Goal: Task Accomplishment & Management: Use online tool/utility

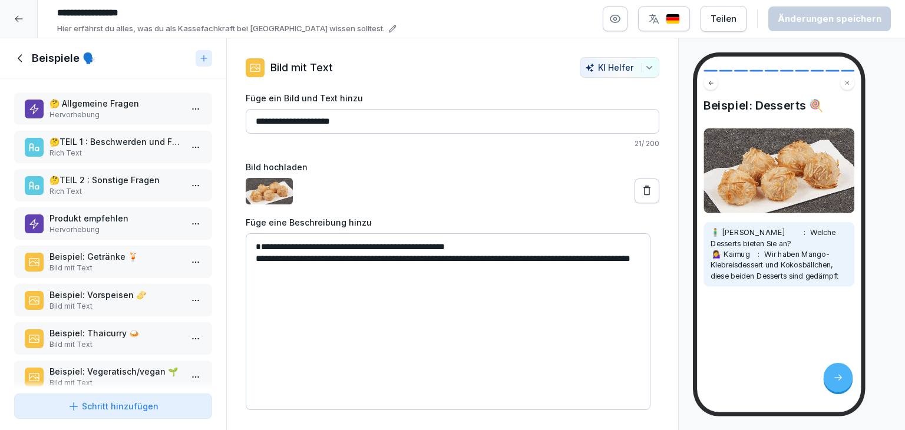
scroll to position [99, 0]
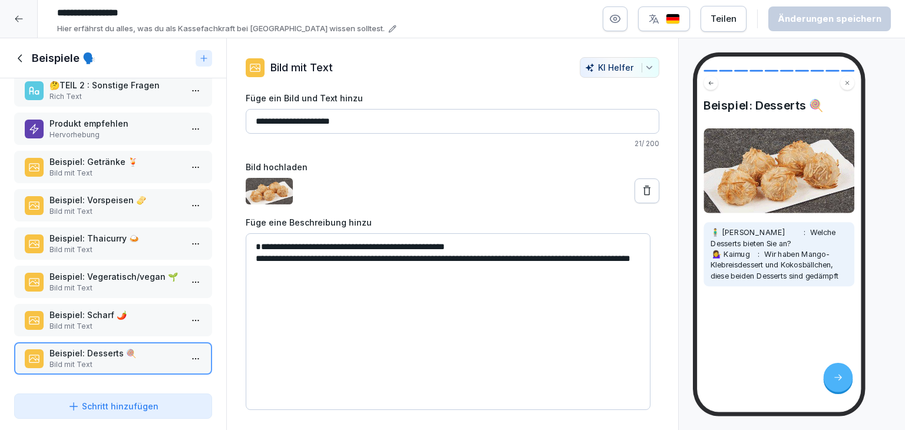
click at [22, 19] on icon at bounding box center [18, 18] width 9 height 9
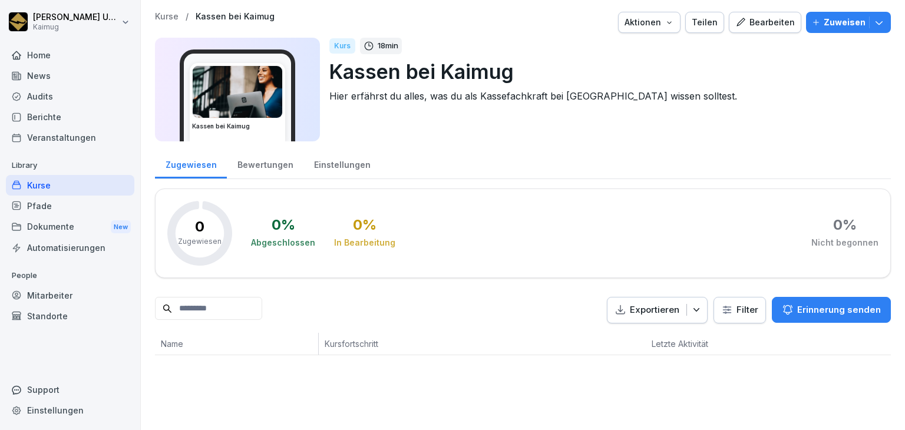
click at [172, 17] on p "Kurse" at bounding box center [167, 17] width 24 height 10
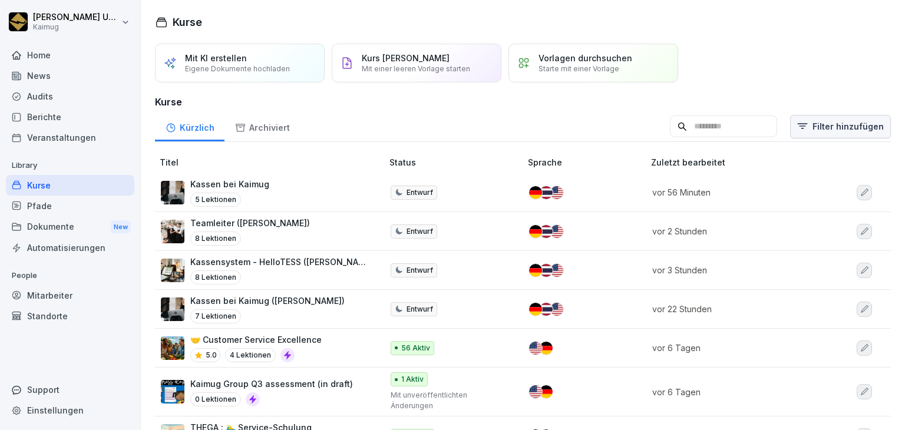
click at [812, 133] on html "Lena Ungewitter Kaimug Home News Audits Berichte Veranstaltungen Library Kurse …" at bounding box center [452, 215] width 905 height 430
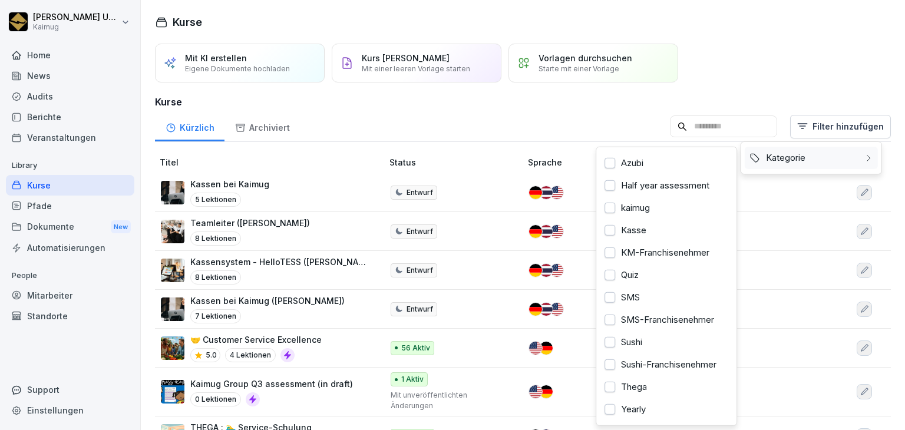
click at [801, 164] on div "Kategorie" at bounding box center [811, 158] width 133 height 22
click at [648, 226] on div "Kasse" at bounding box center [666, 230] width 133 height 22
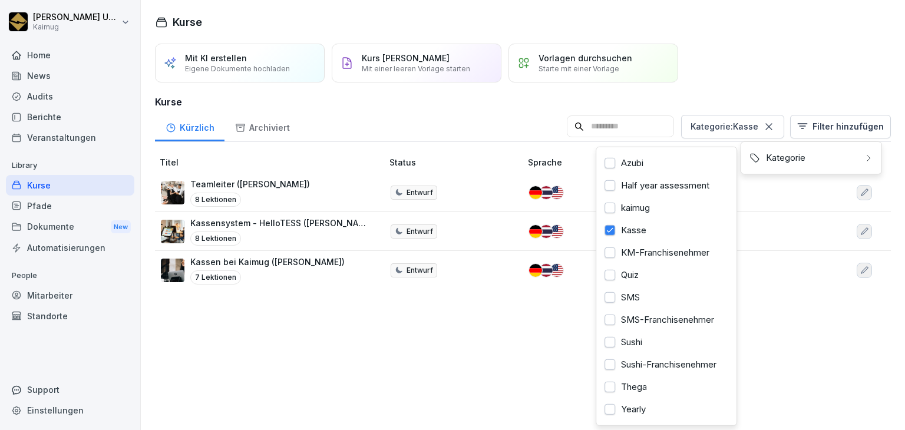
click at [259, 187] on html "[PERSON_NAME] Kaimug Home News Audits Berichte Veranstaltungen Library Kurse Pf…" at bounding box center [452, 215] width 905 height 430
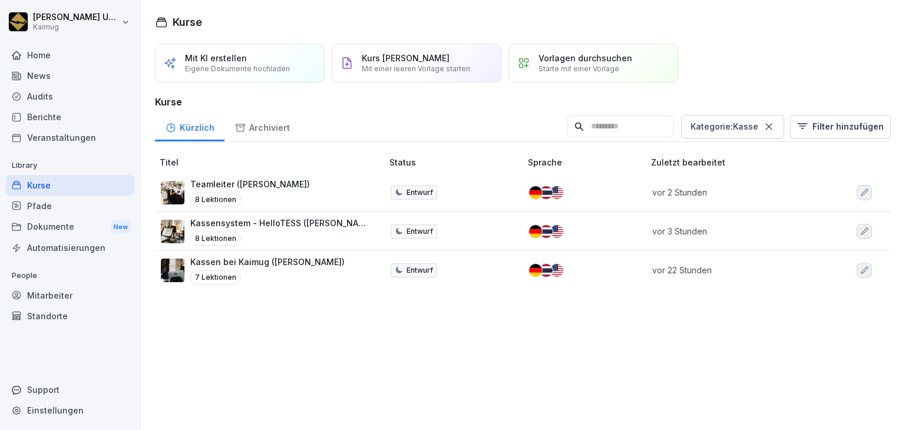
click at [262, 190] on div "Teamleiter ([PERSON_NAME]) 8 Lektionen" at bounding box center [266, 192] width 210 height 29
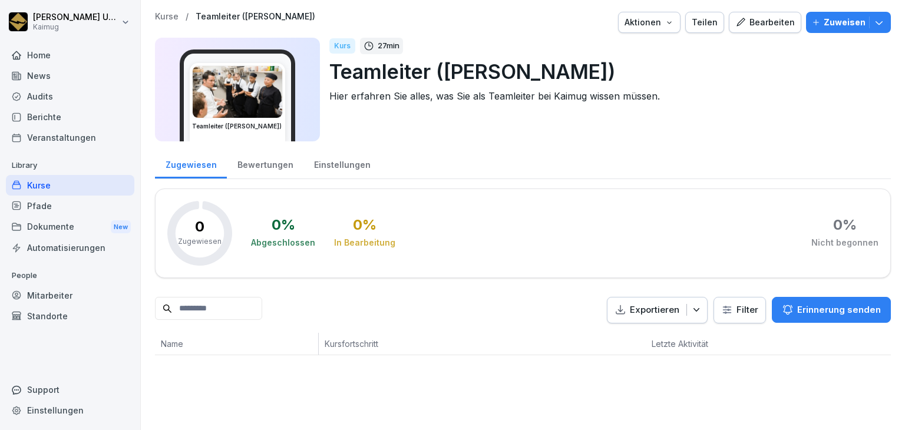
click at [738, 17] on icon "button" at bounding box center [740, 22] width 11 height 11
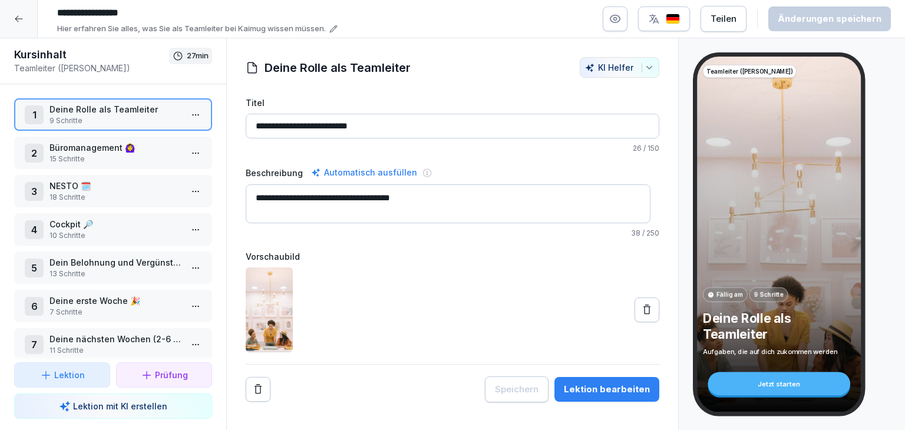
click at [120, 230] on p "10 Schritte" at bounding box center [115, 235] width 132 height 11
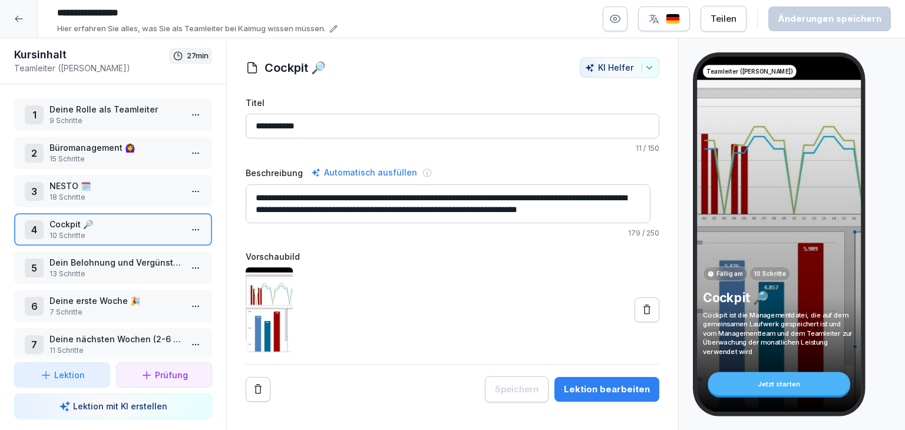
click at [601, 374] on div "**********" at bounding box center [453, 250] width 414 height 306
click at [593, 393] on div "Lektion bearbeiten" at bounding box center [607, 389] width 86 height 13
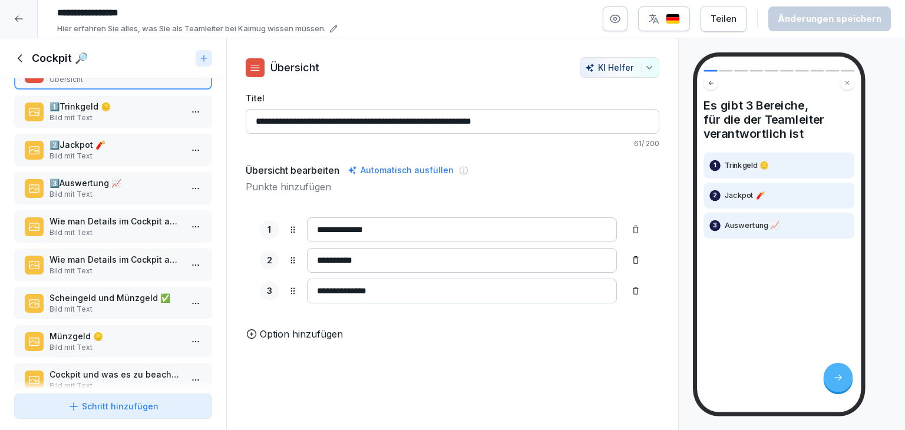
scroll to position [99, 0]
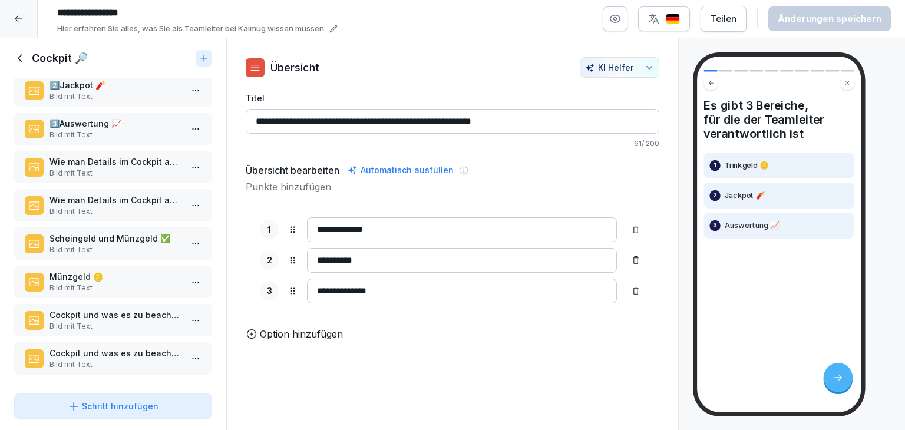
click at [88, 304] on div "Cockpit und was es zu beachten gibt (1) Bild mit Text" at bounding box center [113, 320] width 198 height 32
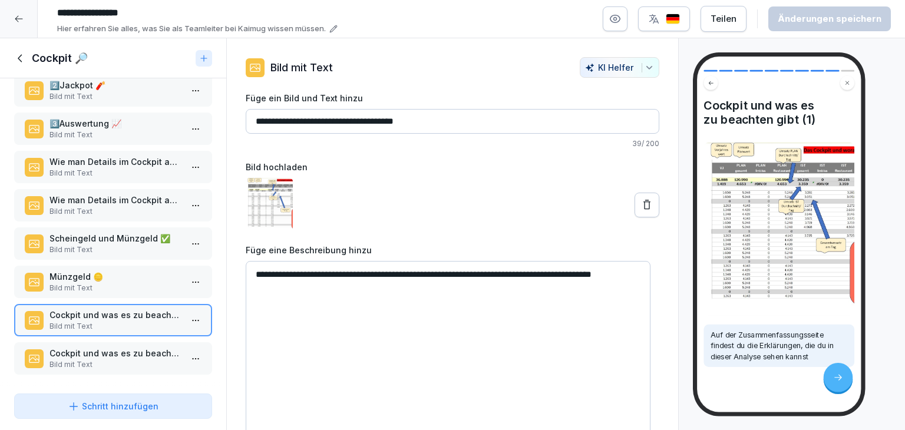
click at [82, 347] on p "Cockpit und was es zu beachten gibt(2)" at bounding box center [115, 353] width 132 height 12
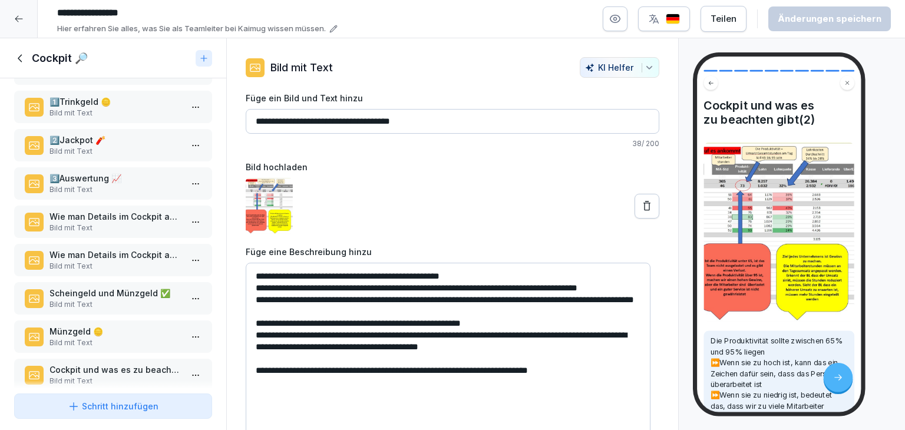
scroll to position [99, 0]
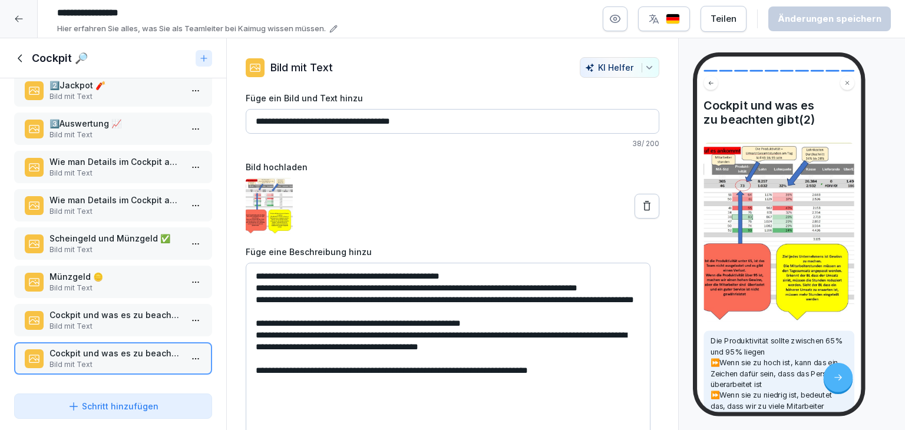
click at [28, 57] on div "Cockpit 🔎​" at bounding box center [102, 58] width 177 height 14
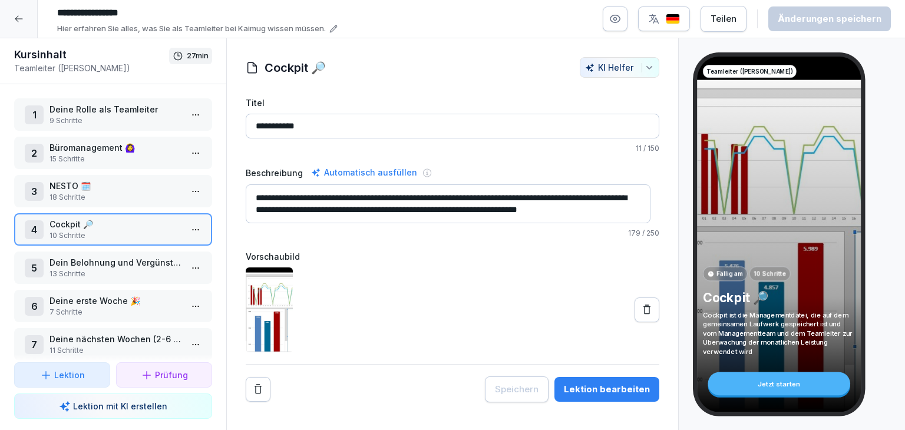
click at [24, 19] on div at bounding box center [19, 19] width 38 height 38
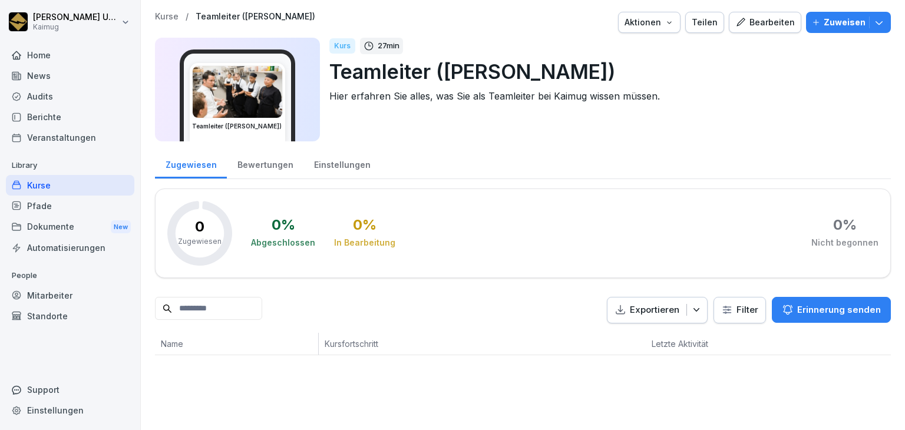
click at [177, 19] on p "Kurse" at bounding box center [167, 17] width 24 height 10
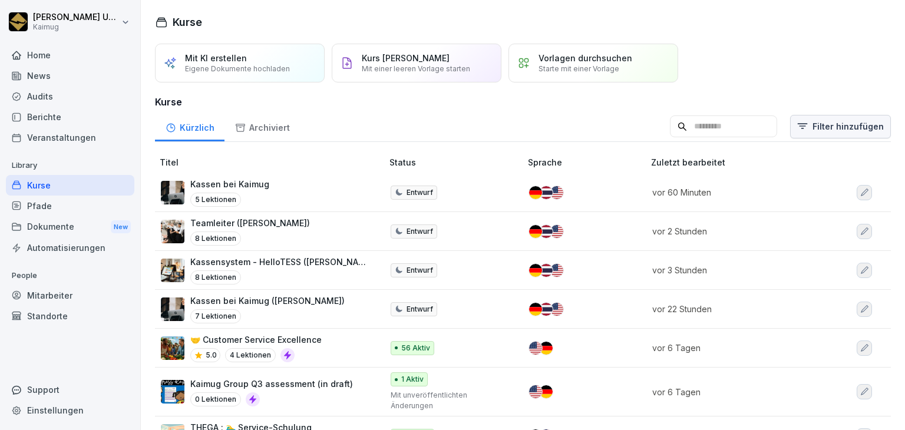
click at [806, 123] on html "Lena Ungewitter Kaimug Home News Audits Berichte Veranstaltungen Library Kurse …" at bounding box center [452, 215] width 905 height 430
click at [800, 171] on div "Kategorie" at bounding box center [811, 157] width 141 height 33
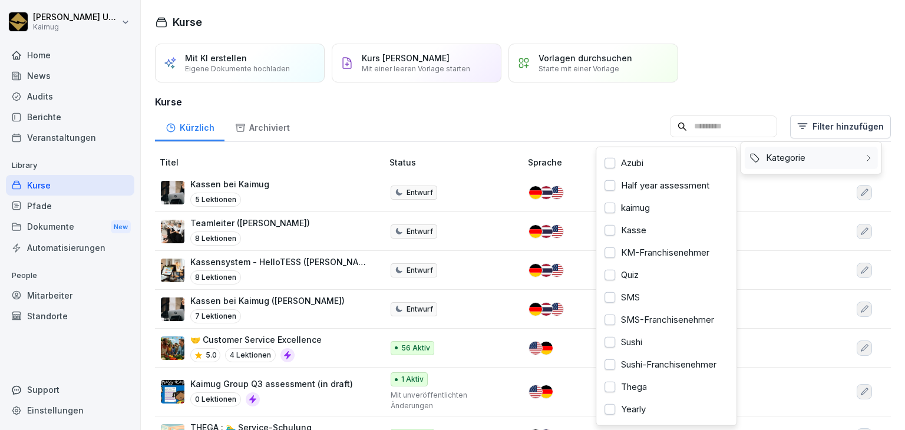
click at [800, 161] on div "Kategorie" at bounding box center [811, 158] width 133 height 22
click at [641, 232] on div "Kasse" at bounding box center [666, 230] width 133 height 22
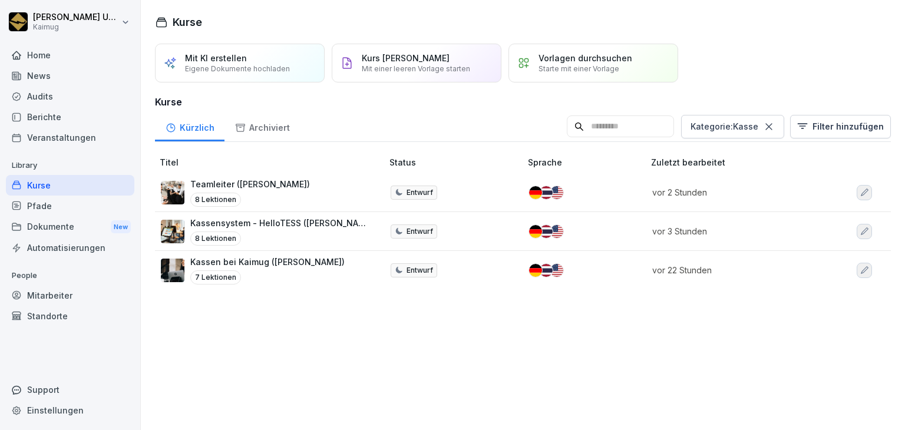
click at [276, 225] on html "Lena Ungewitter Kaimug Home News Audits Berichte Veranstaltungen Library Kurse …" at bounding box center [452, 215] width 905 height 430
click at [295, 227] on p "Kassensystem - HelloTESS ([PERSON_NAME])" at bounding box center [280, 223] width 180 height 12
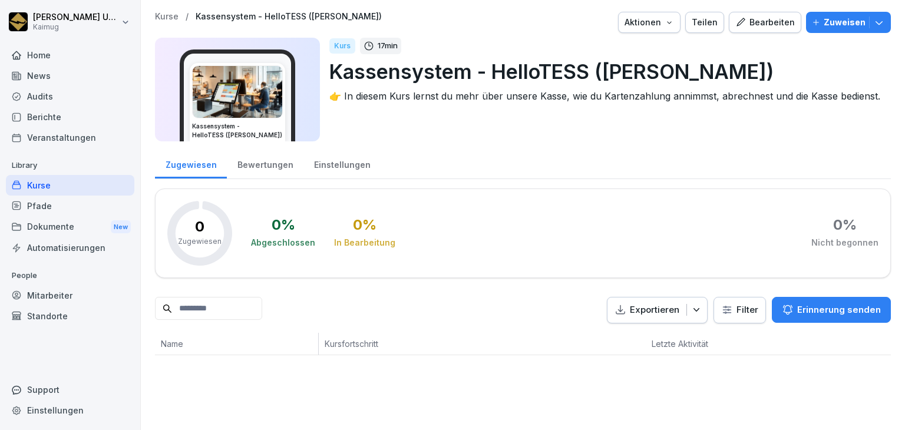
click at [736, 24] on icon "button" at bounding box center [740, 22] width 8 height 8
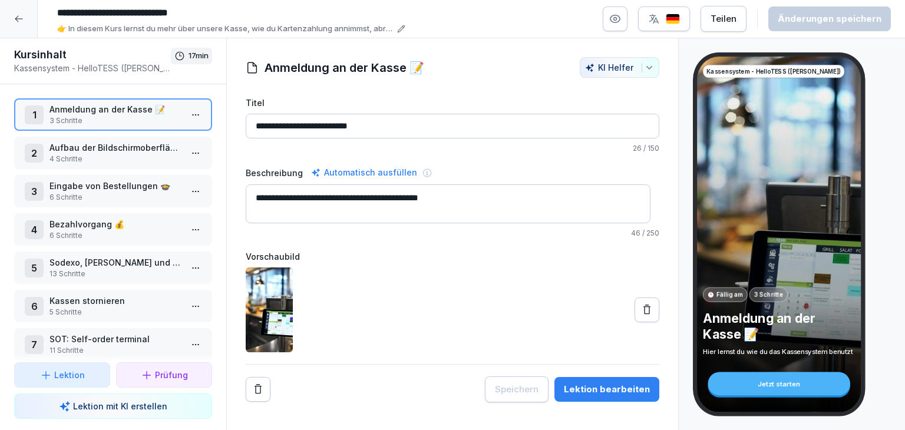
click at [602, 393] on div "Lektion bearbeiten" at bounding box center [607, 389] width 86 height 13
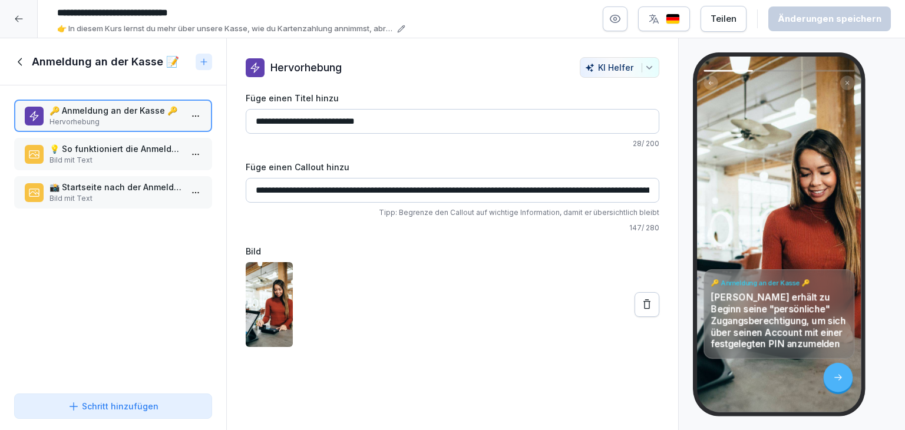
click at [21, 64] on icon at bounding box center [20, 62] width 4 height 8
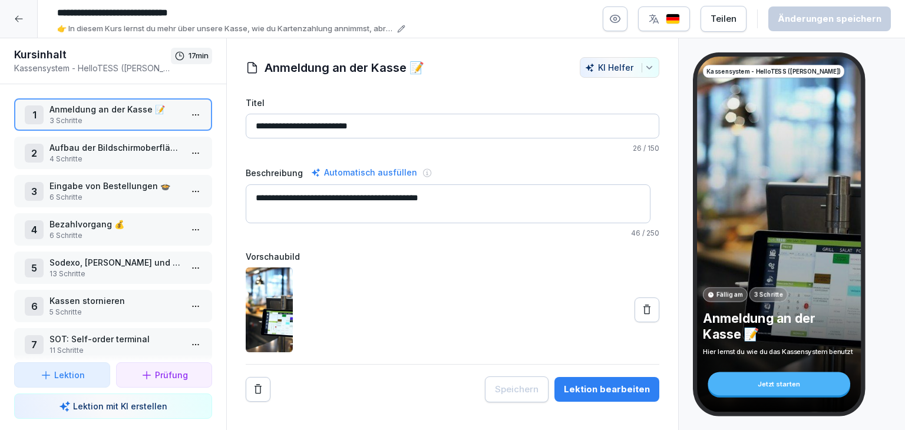
click at [128, 224] on p "Bezahlvorgang 💰" at bounding box center [115, 224] width 132 height 12
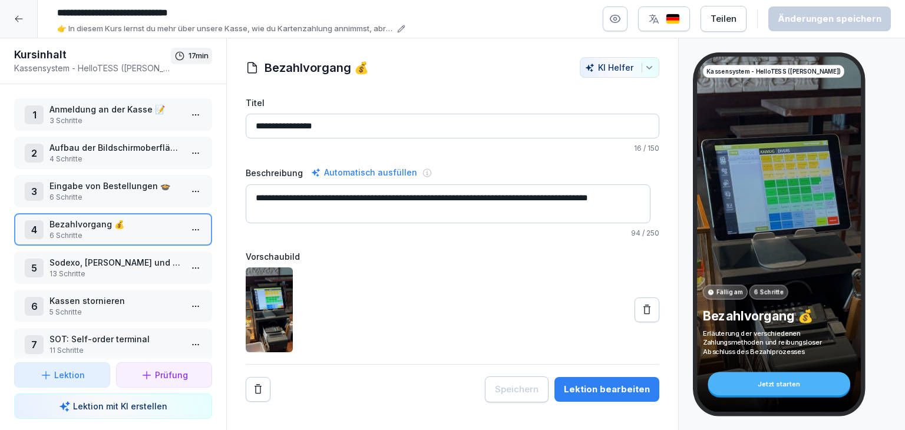
click at [577, 389] on div "Lektion bearbeiten" at bounding box center [607, 389] width 86 height 13
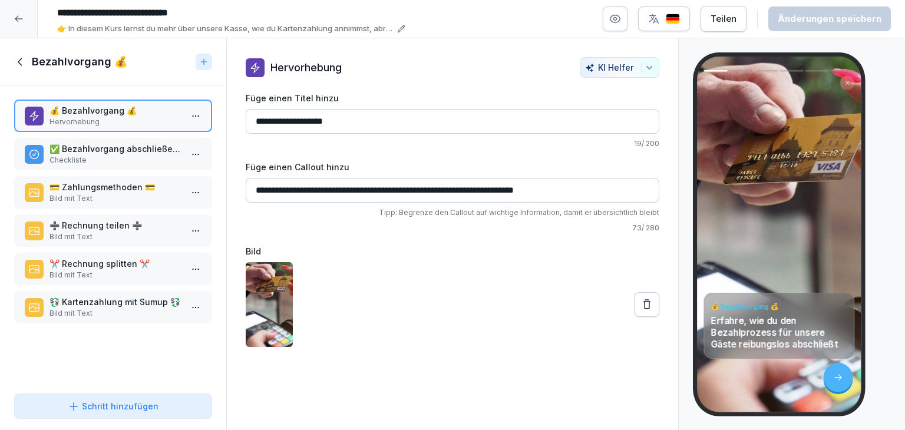
click at [148, 314] on p "Bild mit Text" at bounding box center [115, 313] width 132 height 11
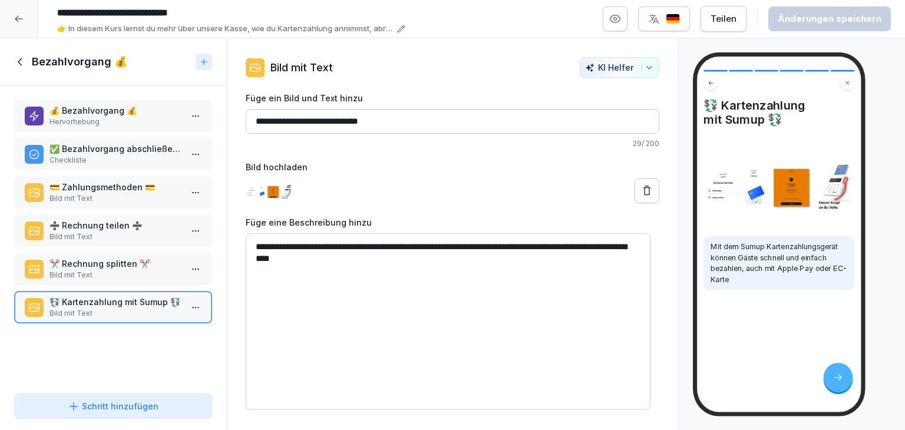
click at [377, 257] on textarea "**********" at bounding box center [448, 321] width 405 height 177
click at [21, 64] on icon at bounding box center [20, 62] width 4 height 8
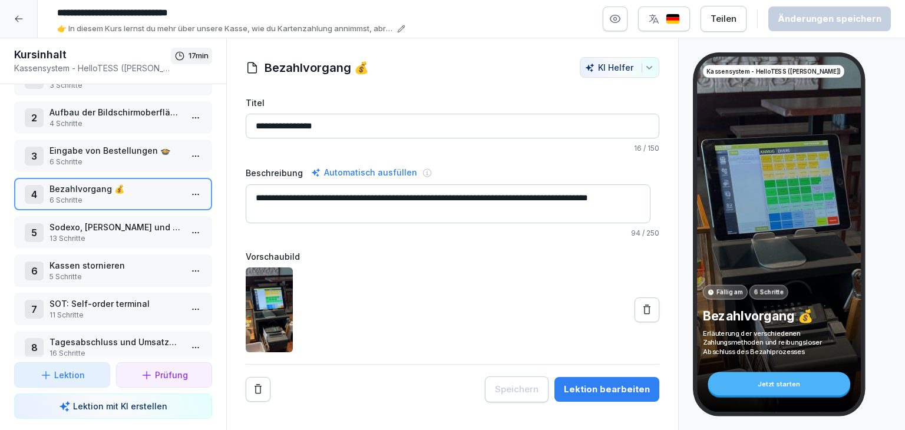
scroll to position [55, 0]
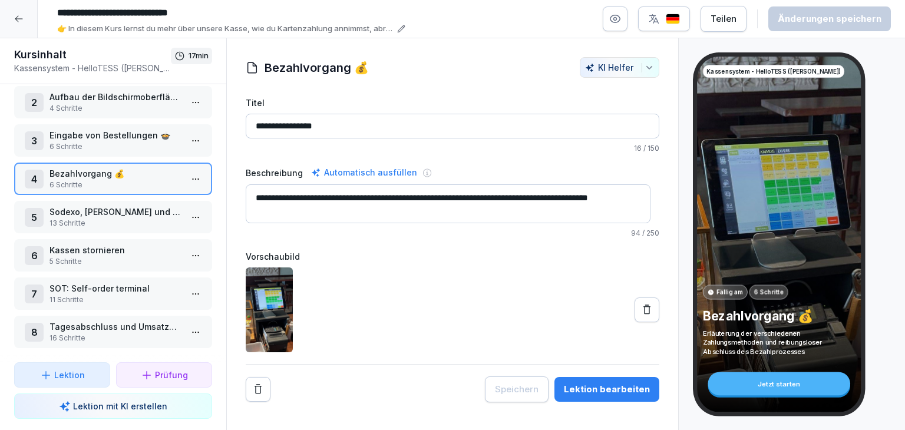
click at [131, 295] on p "11 Schritte" at bounding box center [115, 300] width 132 height 11
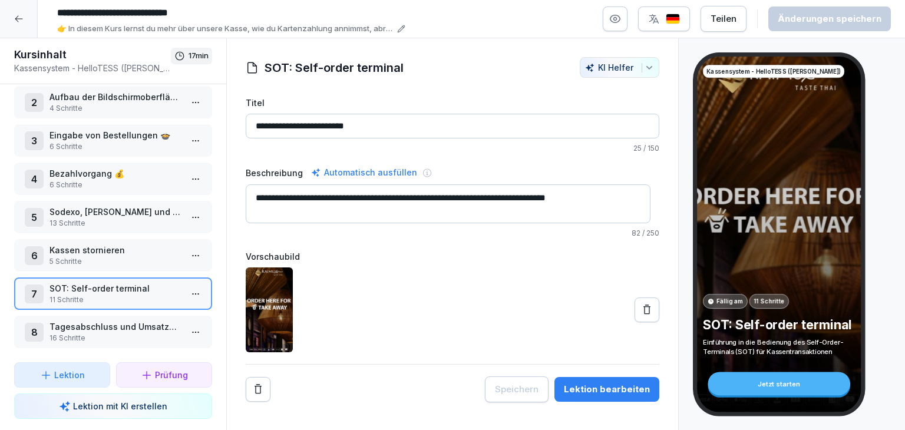
click at [591, 387] on div "Lektion bearbeiten" at bounding box center [607, 389] width 86 height 13
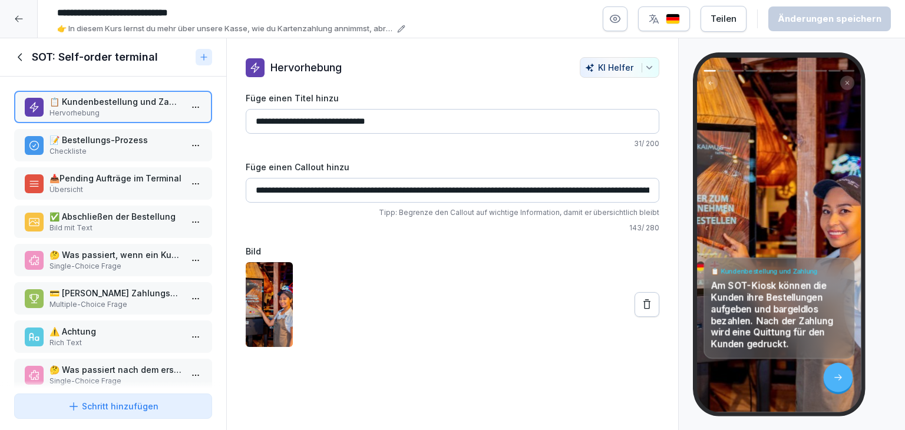
click at [109, 138] on p "📝 Bestellungs-Prozess" at bounding box center [115, 140] width 132 height 12
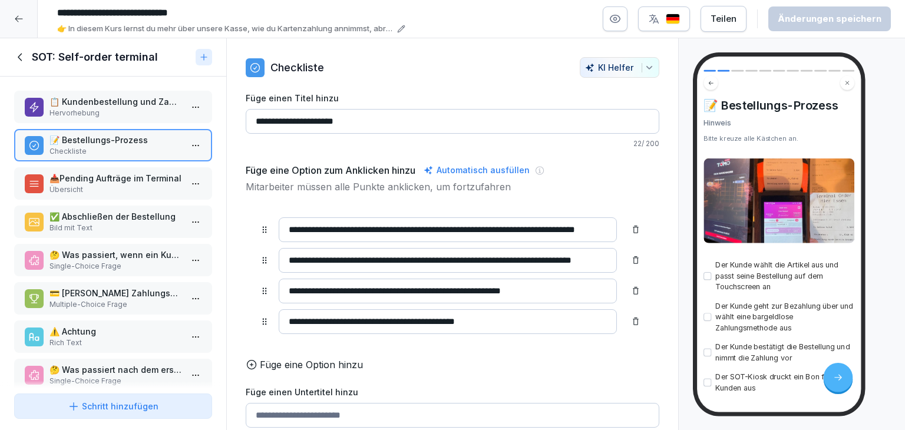
click at [111, 180] on p "📥Pending Aufträge im Terminal" at bounding box center [115, 178] width 132 height 12
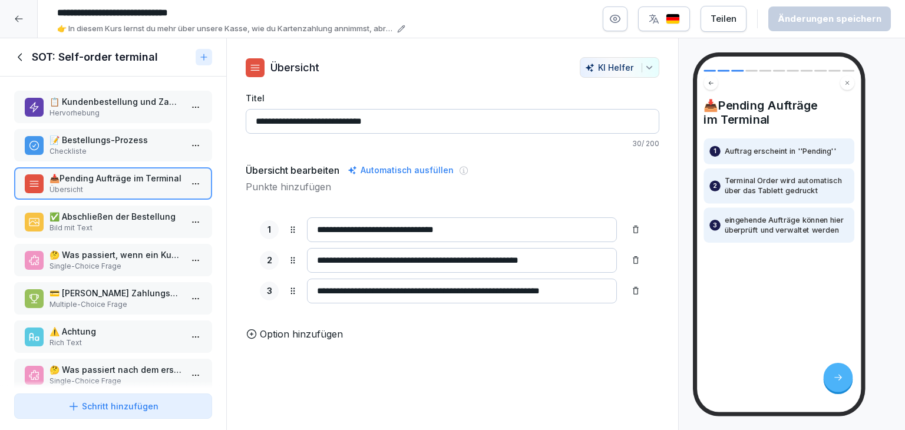
click at [111, 135] on p "📝 Bestellungs-Prozess" at bounding box center [115, 140] width 132 height 12
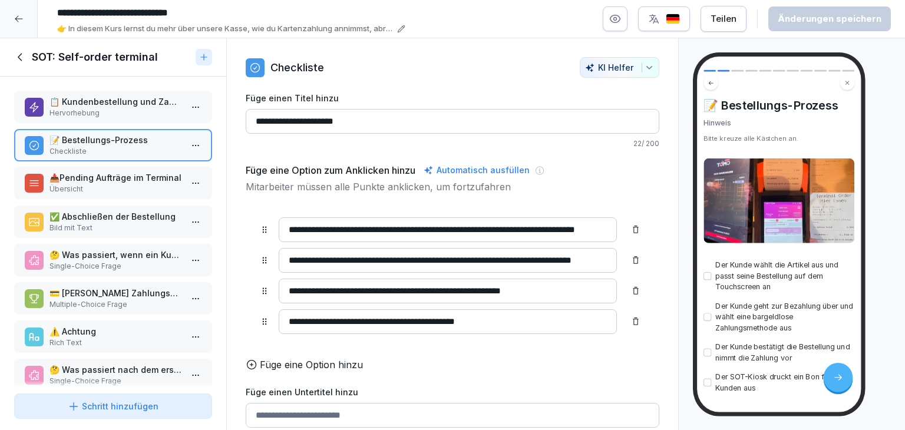
click at [88, 191] on p "Übersicht" at bounding box center [115, 189] width 132 height 11
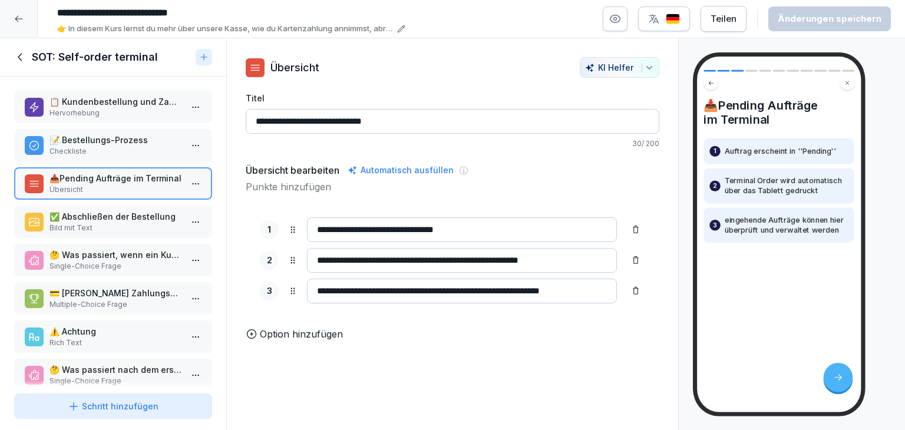
click at [97, 211] on p "✅ Abschließen der Bestellung" at bounding box center [115, 216] width 132 height 12
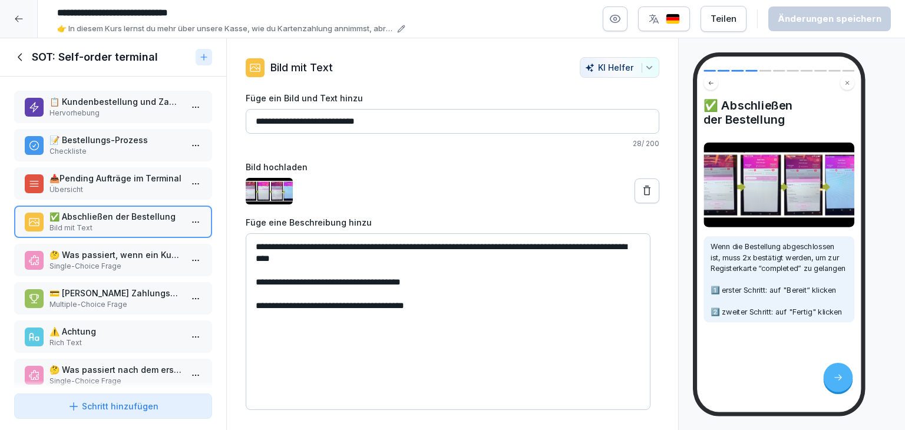
click at [99, 261] on p "Single-Choice Frage" at bounding box center [115, 266] width 132 height 11
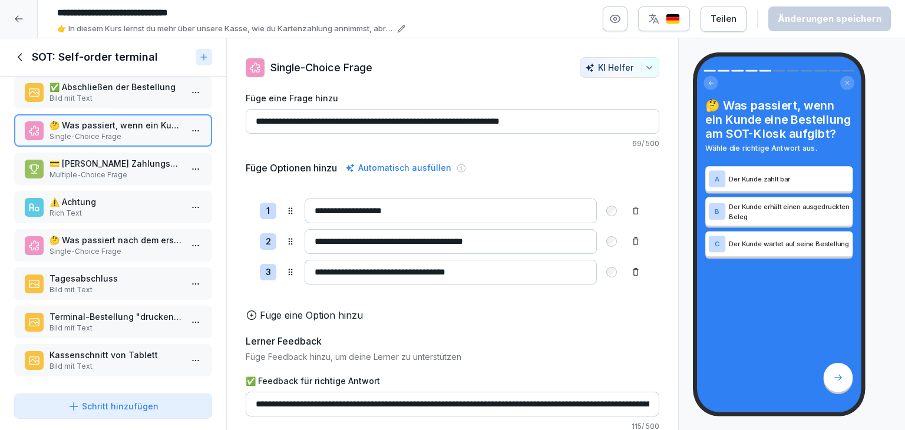
scroll to position [134, 0]
click at [111, 270] on p "Tagesabschluss" at bounding box center [115, 276] width 132 height 12
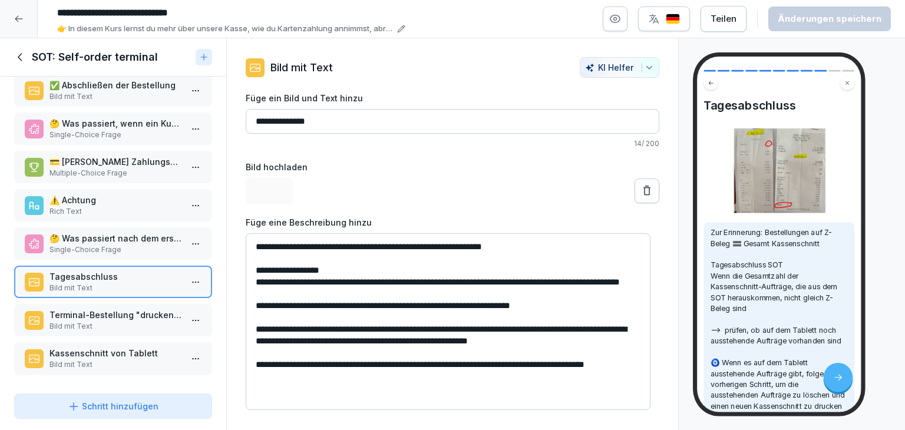
click at [113, 245] on p "Single-Choice Frage" at bounding box center [115, 250] width 132 height 11
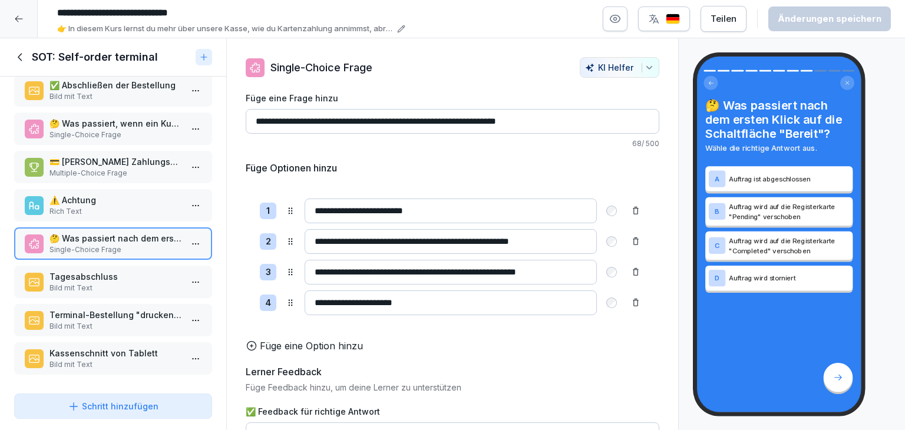
click at [113, 273] on p "Tagesabschluss" at bounding box center [115, 276] width 132 height 12
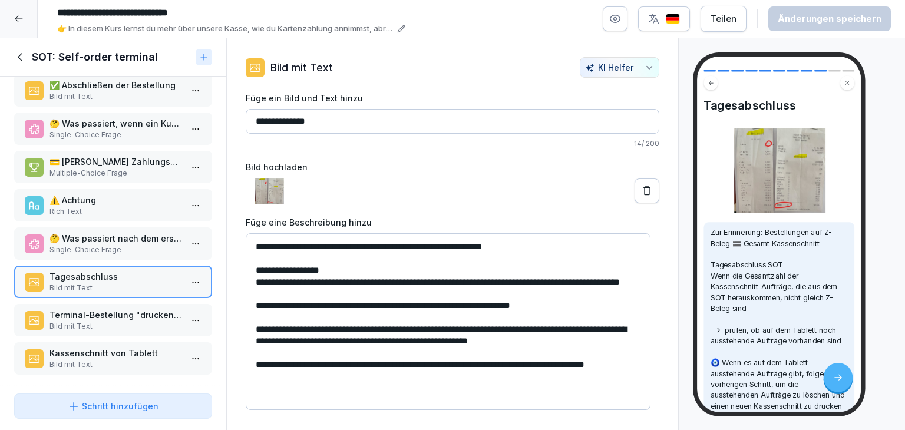
click at [106, 309] on p "Terminal-Bestellung "drucken" von Tablett" at bounding box center [115, 315] width 132 height 12
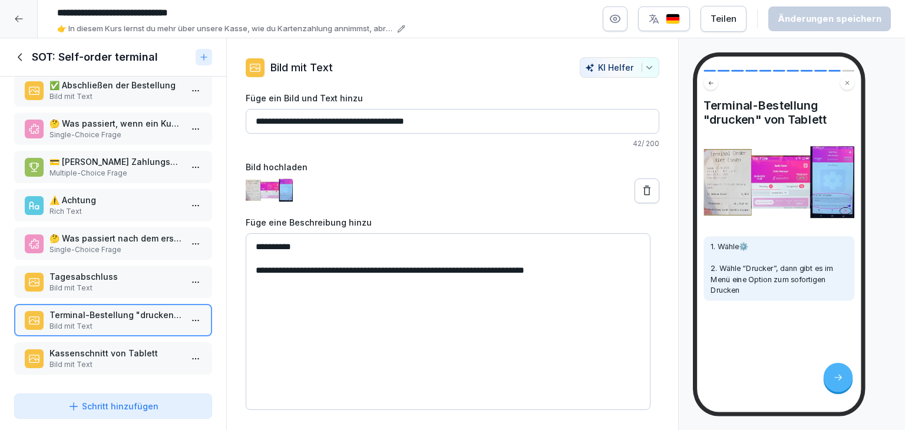
click at [105, 347] on p "Kassenschnitt von Tablett" at bounding box center [115, 353] width 132 height 12
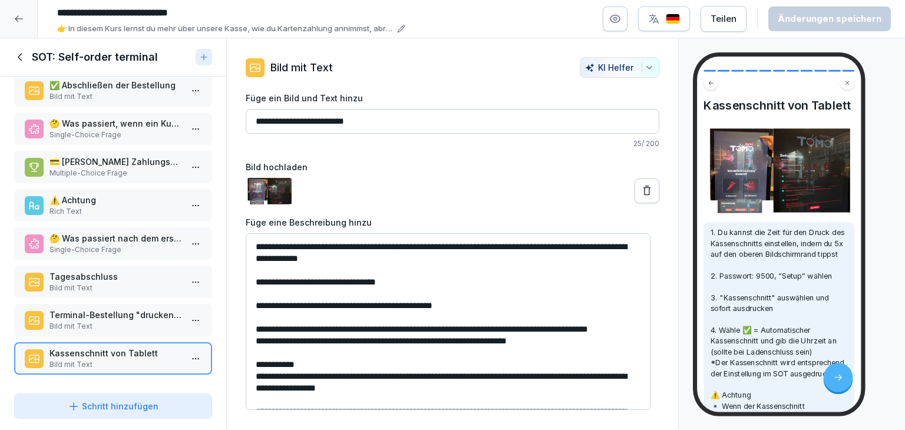
click at [0, 17] on div at bounding box center [19, 19] width 38 height 38
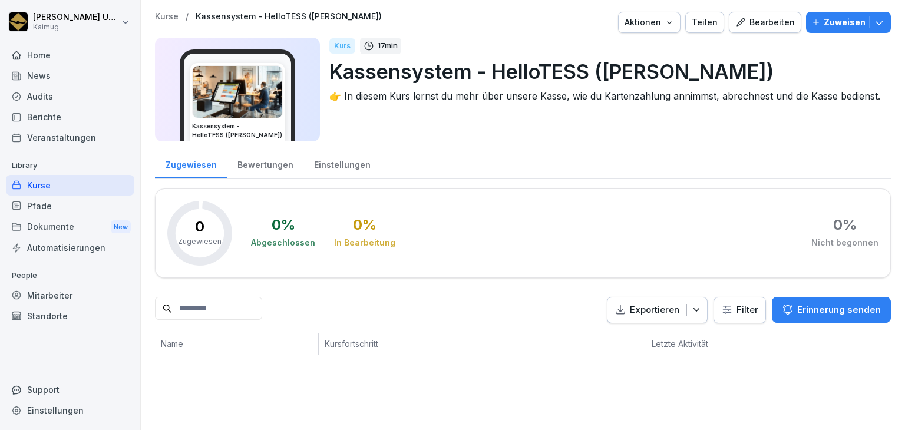
click at [177, 18] on p "Kurse" at bounding box center [167, 17] width 24 height 10
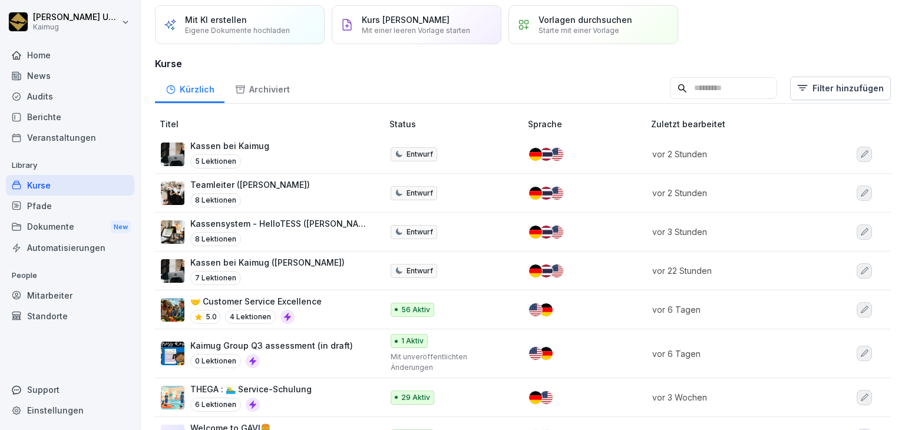
scroll to position [59, 0]
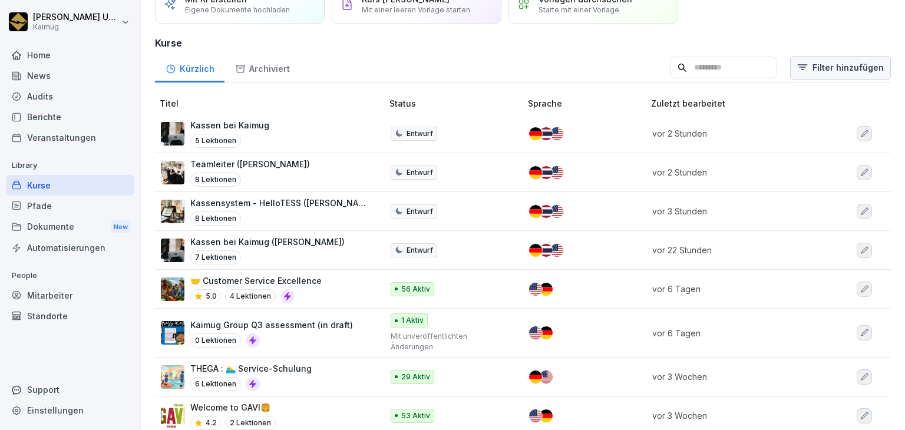
click at [807, 64] on html "[PERSON_NAME] Kaimug Home News Audits Berichte Veranstaltungen Library Kurse Pf…" at bounding box center [452, 215] width 905 height 430
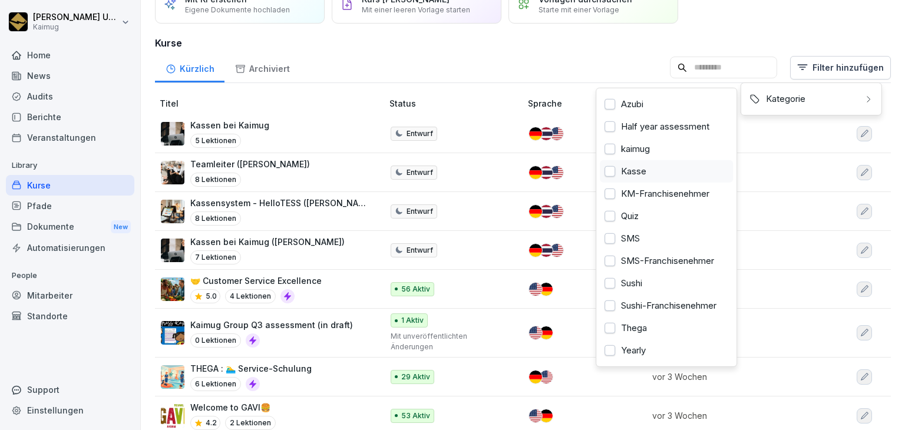
click at [628, 171] on div "Kasse" at bounding box center [666, 171] width 133 height 22
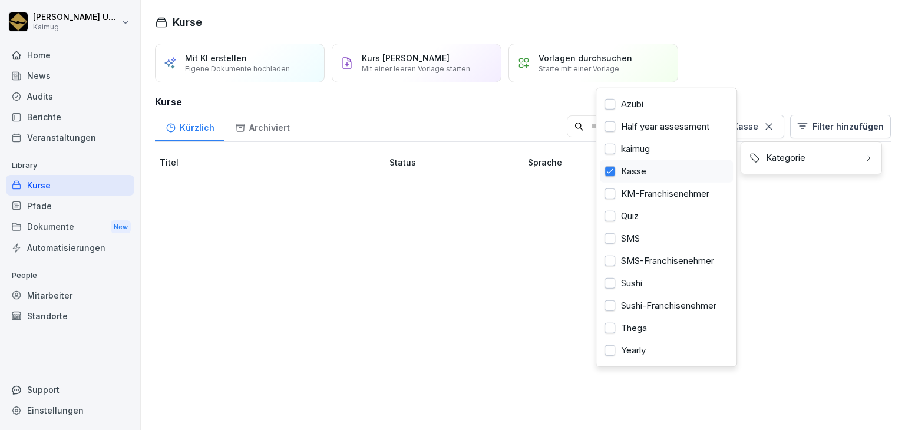
scroll to position [0, 0]
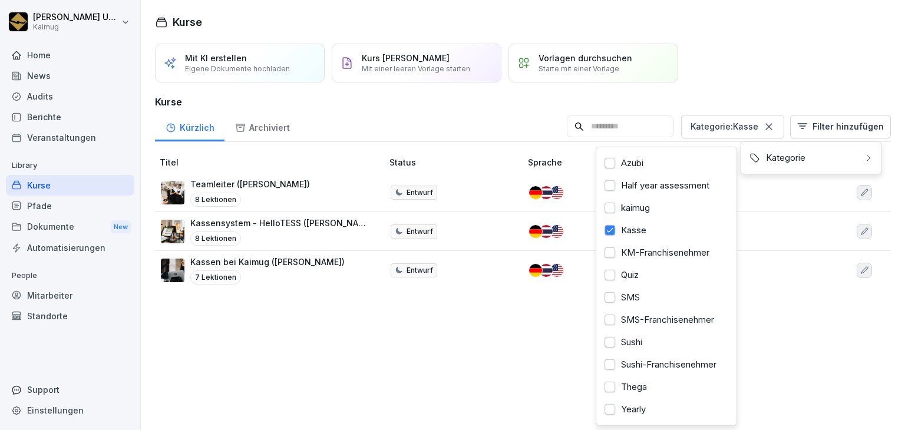
click at [285, 189] on html "[PERSON_NAME] Kaimug Home News Audits Berichte Veranstaltungen Library Kurse Pf…" at bounding box center [452, 215] width 905 height 430
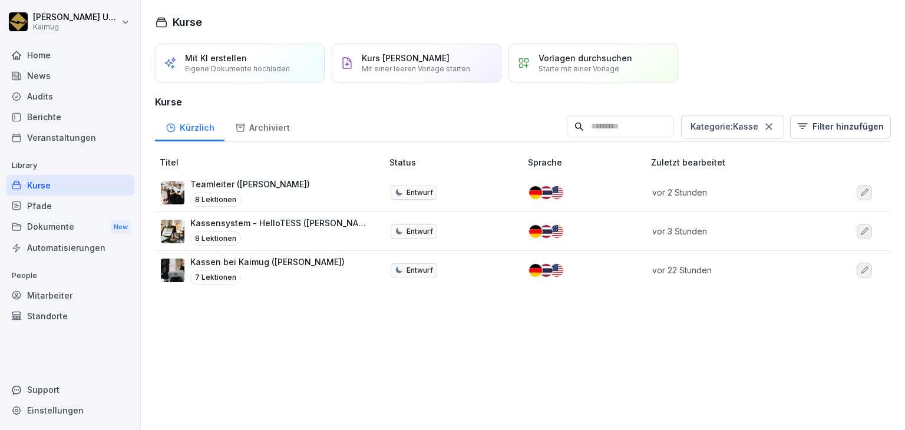
click at [284, 194] on div "Teamleiter ([PERSON_NAME]) 8 Lektionen" at bounding box center [266, 192] width 210 height 29
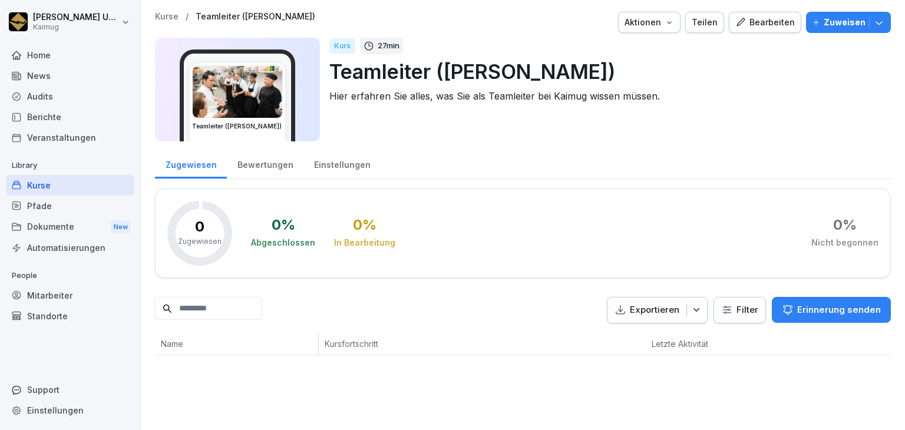
click at [724, 24] on div "Kurse / Teamleiter (Lena) Aktionen Teilen Bearbeiten Zuweisen" at bounding box center [523, 22] width 736 height 21
click at [768, 24] on div "Bearbeiten" at bounding box center [765, 22] width 60 height 13
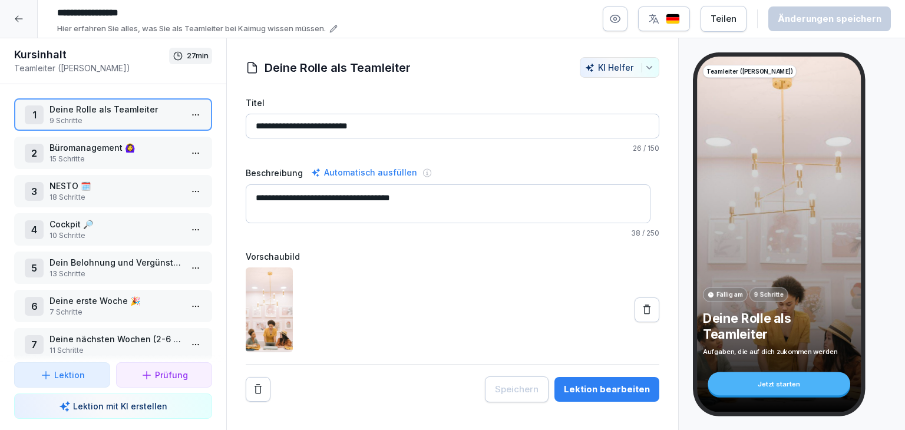
click at [121, 225] on p "Cockpit 🔎​" at bounding box center [115, 224] width 132 height 12
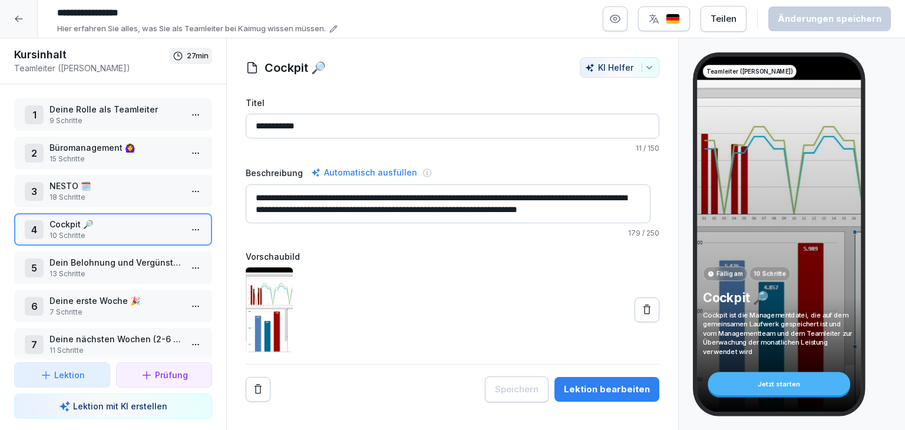
click at [599, 397] on button "Lektion bearbeiten" at bounding box center [606, 389] width 105 height 25
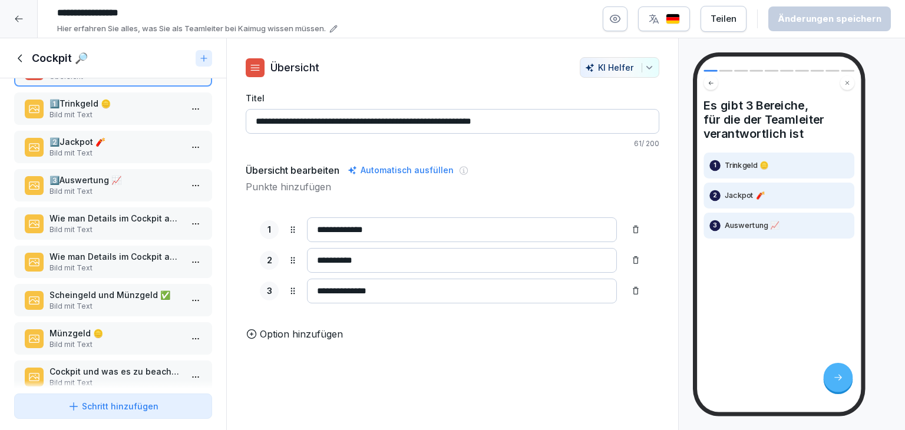
scroll to position [59, 0]
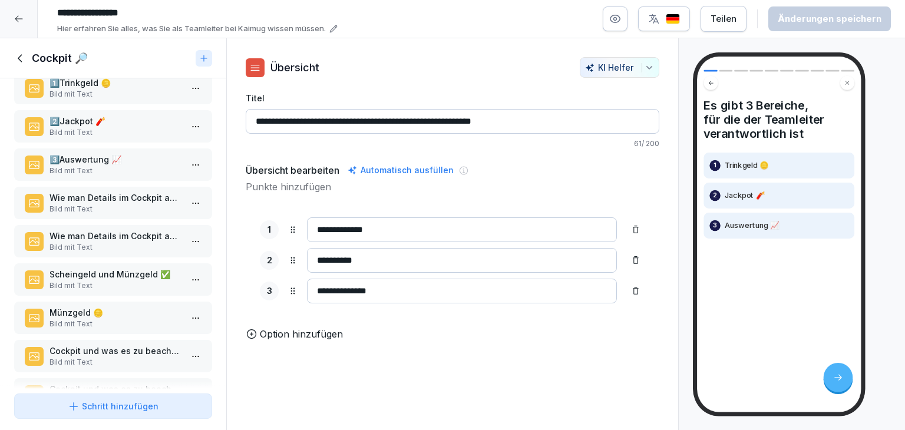
click at [135, 319] on p "Bild mit Text" at bounding box center [115, 324] width 132 height 11
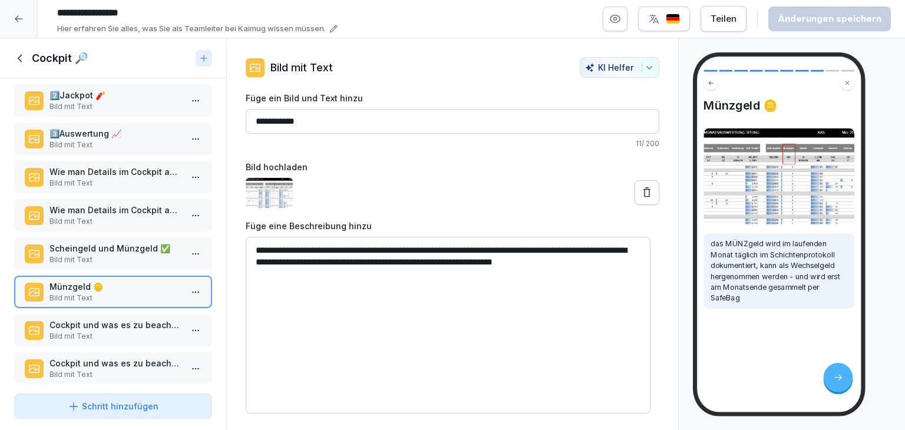
scroll to position [99, 0]
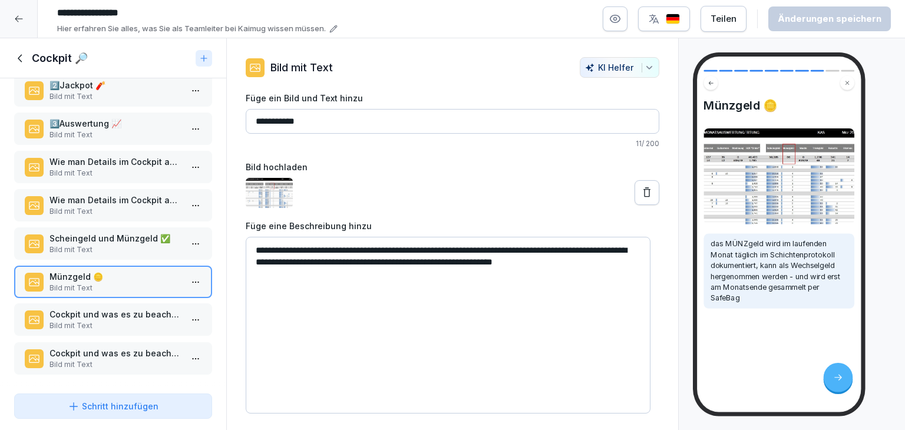
click at [120, 309] on p "Cockpit und was es zu beachten gibt (1)" at bounding box center [115, 314] width 132 height 12
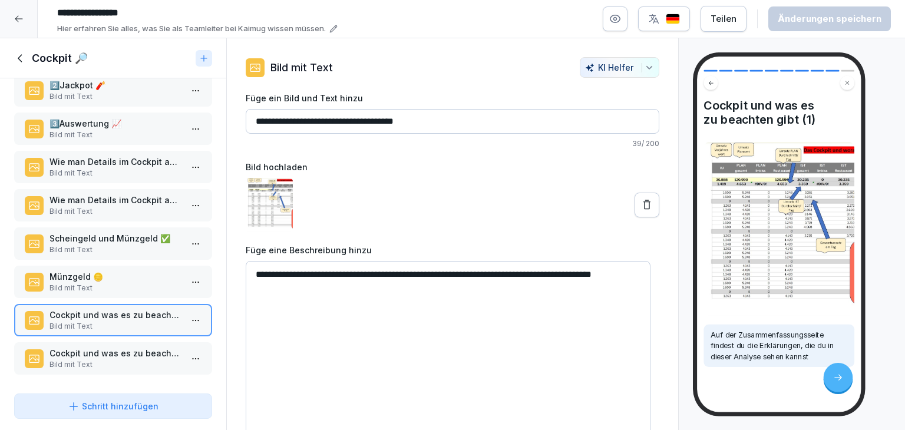
click at [125, 347] on p "Cockpit und was es zu beachten gibt(2)" at bounding box center [115, 353] width 132 height 12
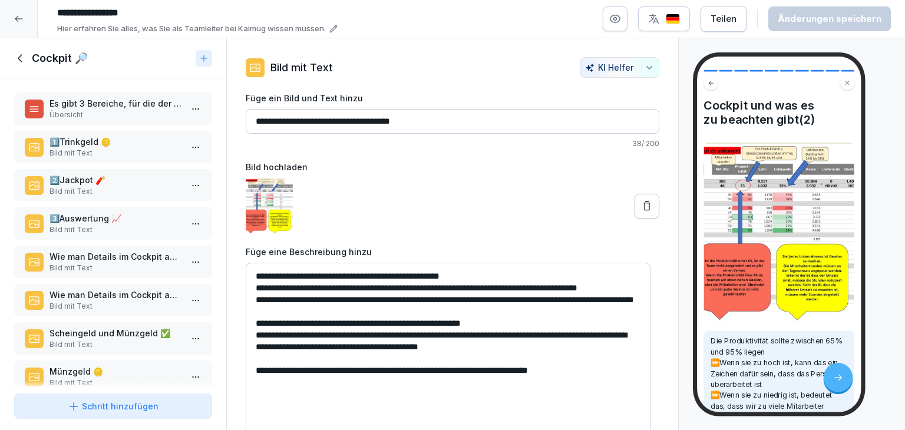
click at [21, 61] on icon at bounding box center [20, 58] width 4 height 8
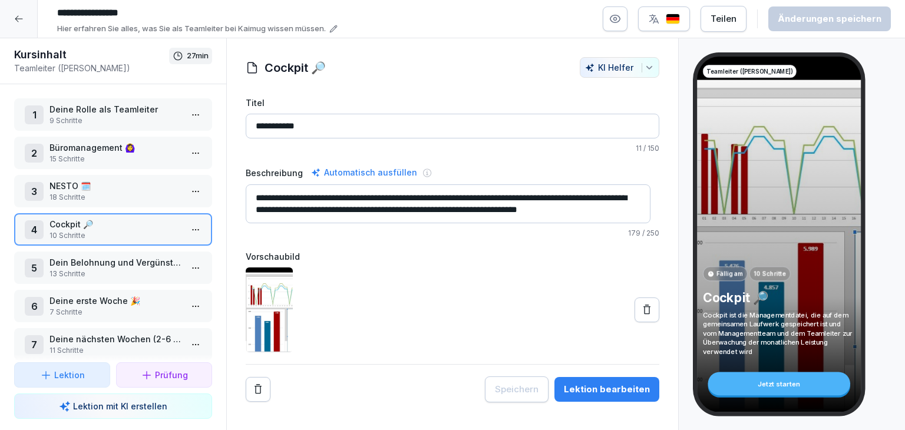
click at [185, 111] on html "**********" at bounding box center [452, 215] width 905 height 430
click at [167, 140] on div "Schritte bearbeiten" at bounding box center [143, 137] width 90 height 12
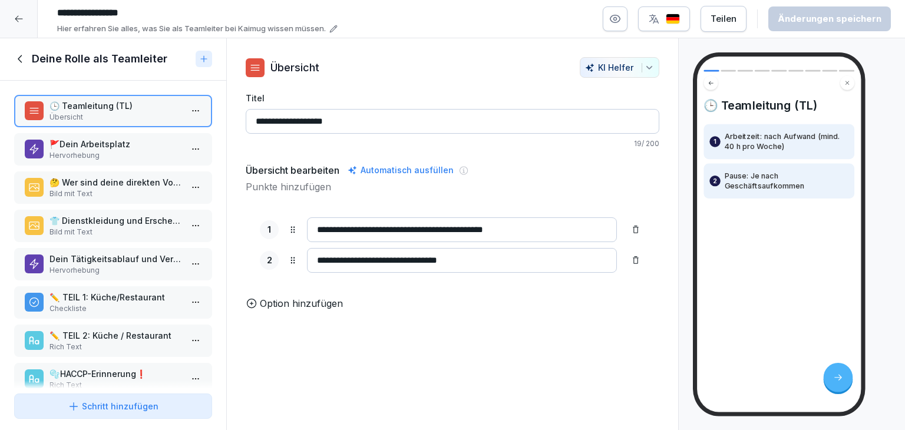
click at [103, 147] on p "🚩Dein Arbeitsplatz" at bounding box center [115, 144] width 132 height 12
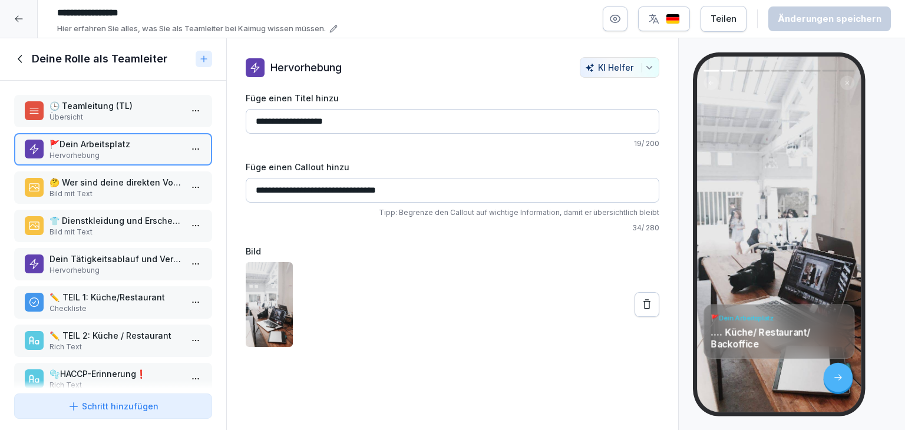
click at [149, 112] on p "Übersicht" at bounding box center [115, 117] width 132 height 11
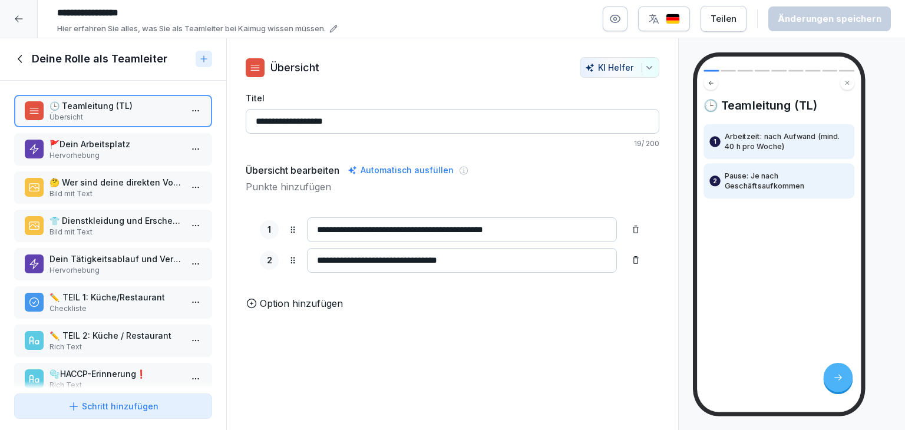
click at [110, 200] on div "🤔 Wer sind deine direkten Vorgesetzten? Bild mit Text" at bounding box center [113, 187] width 198 height 32
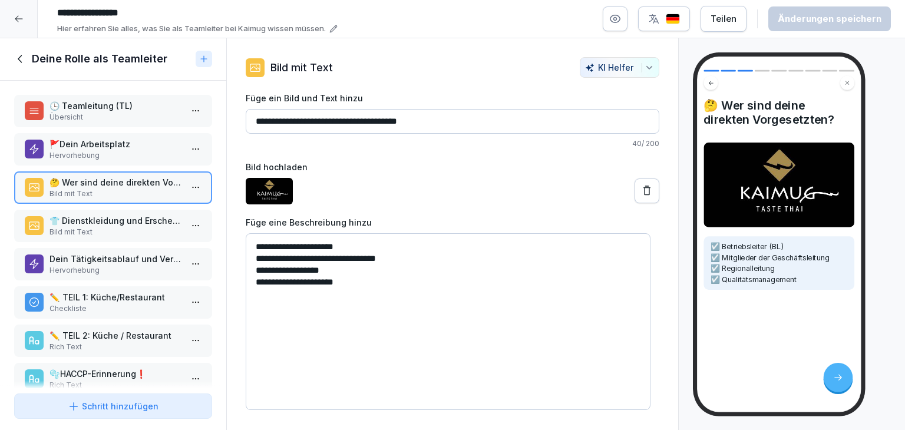
click at [125, 229] on p "Bild mit Text" at bounding box center [115, 232] width 132 height 11
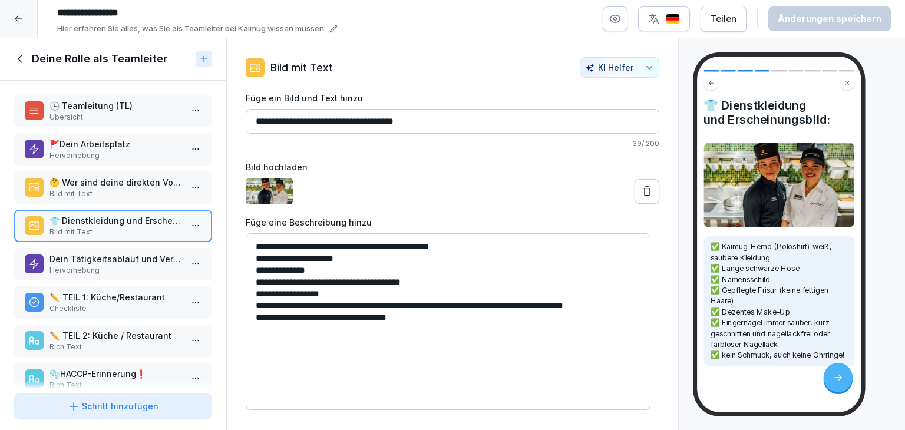
click at [93, 257] on p "Dein Tätigkeitsablauf und Verantwortungsbereiche" at bounding box center [115, 259] width 132 height 12
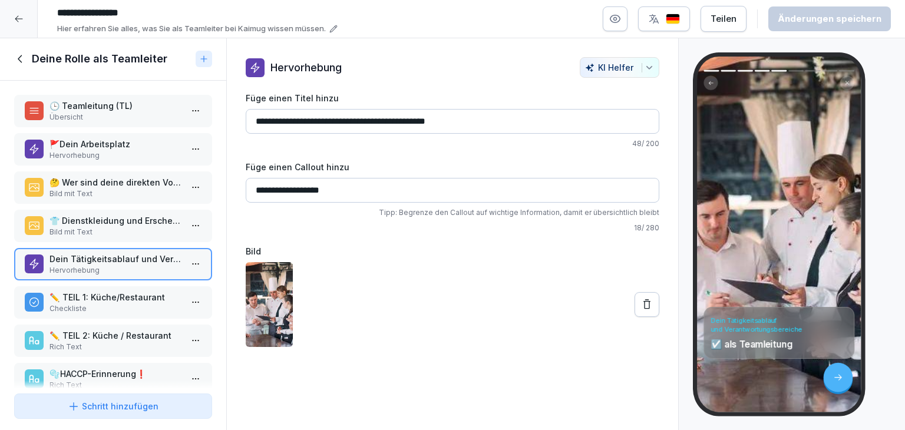
scroll to position [63, 0]
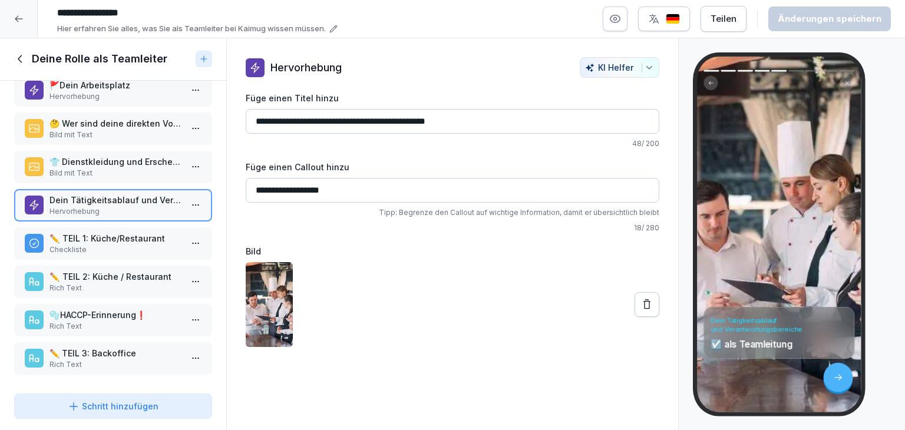
click at [90, 252] on div "🕒 Teamleitung (TL) Übersicht 🚩Dein Arbeitsplatz Hervorhebung 🤔 Wer sind deine d…" at bounding box center [113, 235] width 226 height 308
click at [91, 245] on p "Checkliste" at bounding box center [115, 250] width 132 height 11
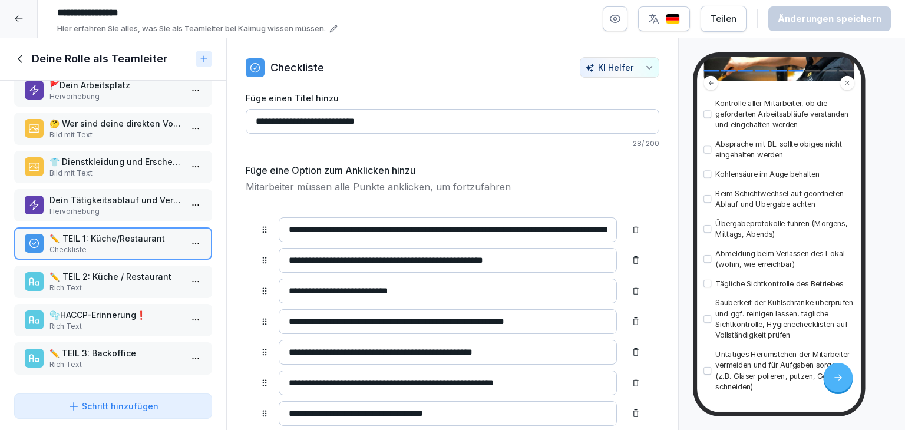
scroll to position [193, 0]
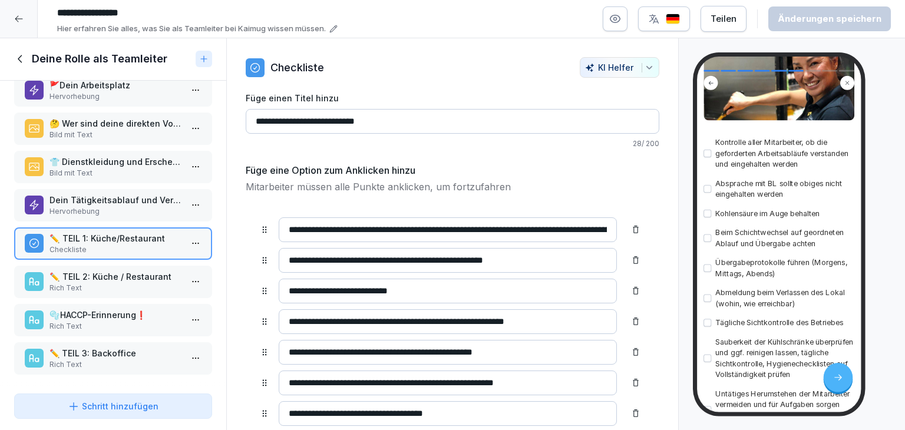
click at [123, 286] on div "✏️  TEIL 2: Küche / Restaurant Rich Text" at bounding box center [113, 282] width 198 height 32
